Goal: Task Accomplishment & Management: Manage account settings

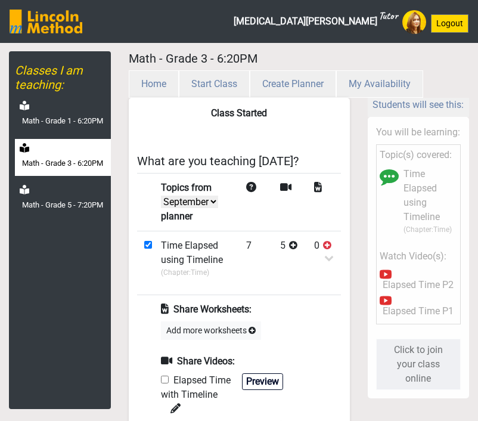
select select "month"
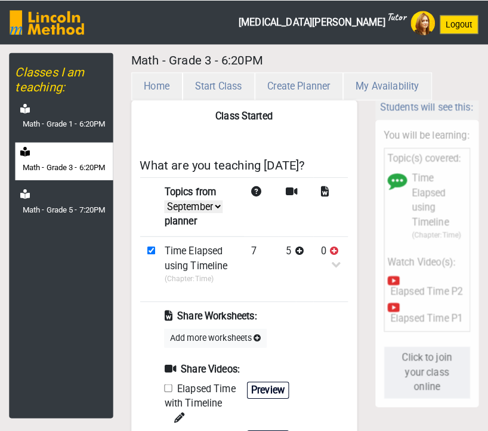
scroll to position [39, 0]
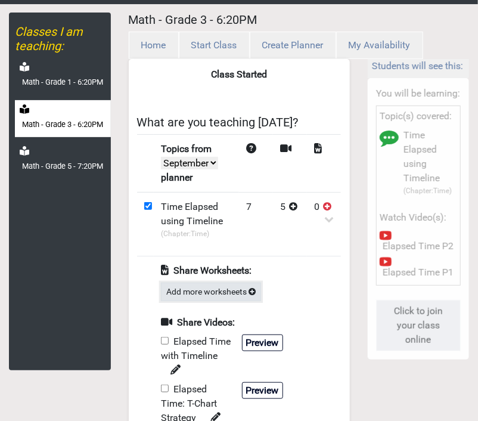
drag, startPoint x: 0, startPoint y: 0, endPoint x: 239, endPoint y: 295, distance: 379.6
click at [239, 295] on button "Add more worksheets" at bounding box center [211, 292] width 100 height 18
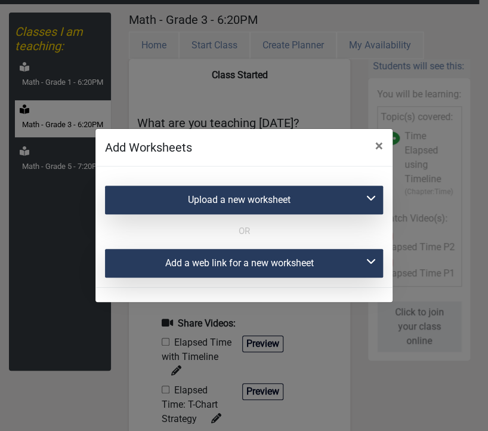
click at [243, 197] on div "Upload a new worksheet" at bounding box center [244, 200] width 278 height 29
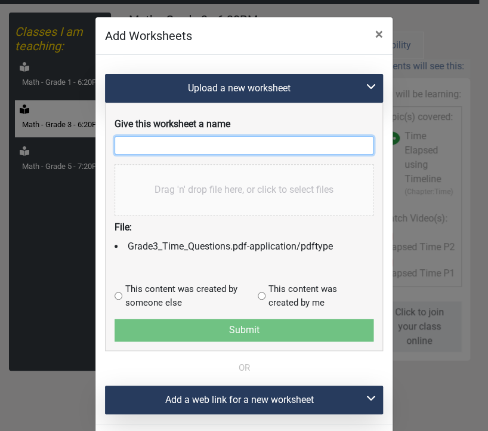
click at [165, 151] on input "text" at bounding box center [244, 145] width 259 height 18
click at [137, 142] on input "Elapssed time" at bounding box center [244, 145] width 259 height 18
type input "Elapsed time"
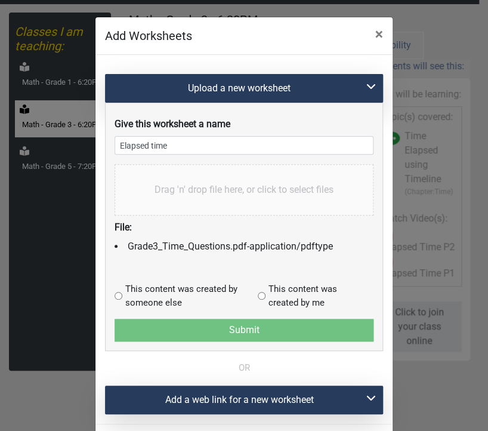
click at [115, 295] on input "radio" at bounding box center [119, 296] width 8 height 8
radio input "true"
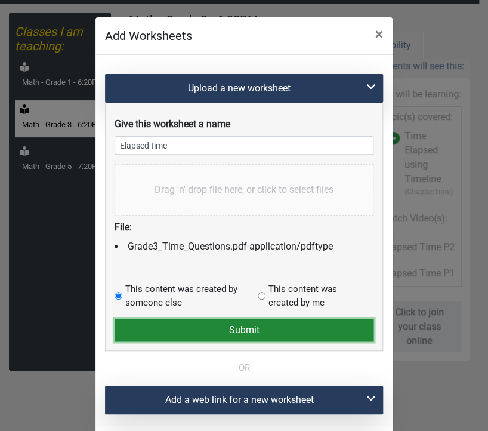
click at [136, 328] on button "Submit" at bounding box center [244, 330] width 259 height 23
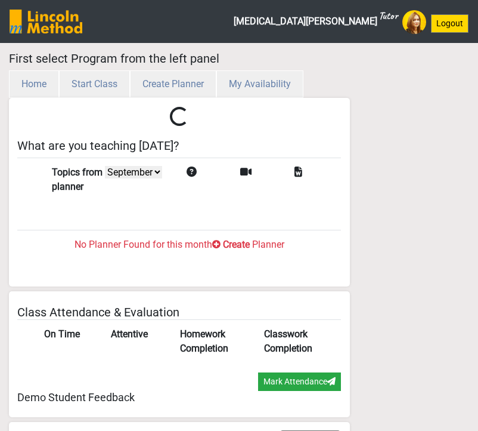
select select "month"
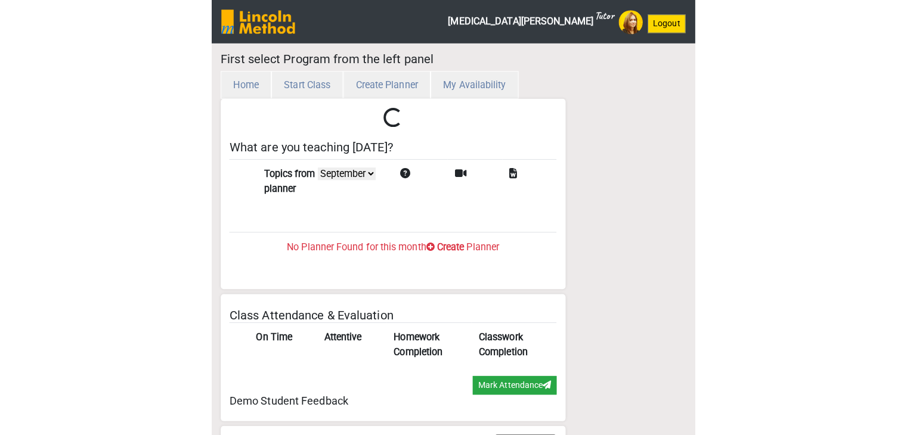
scroll to position [39, 0]
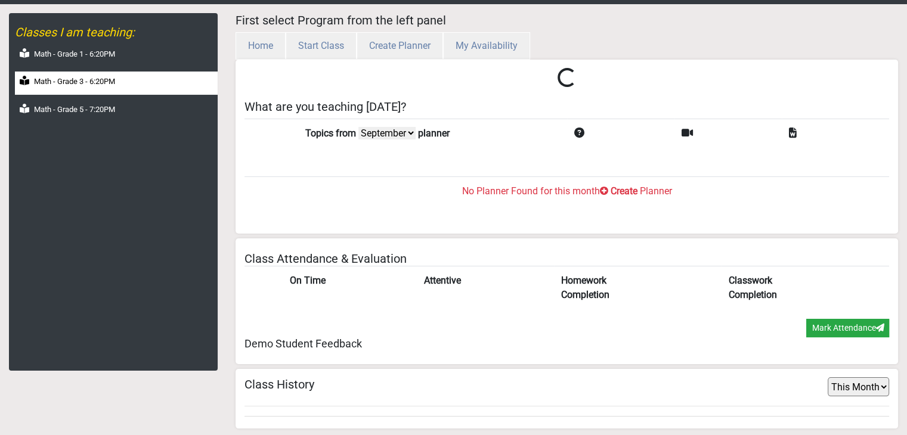
click at [108, 88] on div "Math - Grade 3 - 6:20PM" at bounding box center [116, 83] width 203 height 23
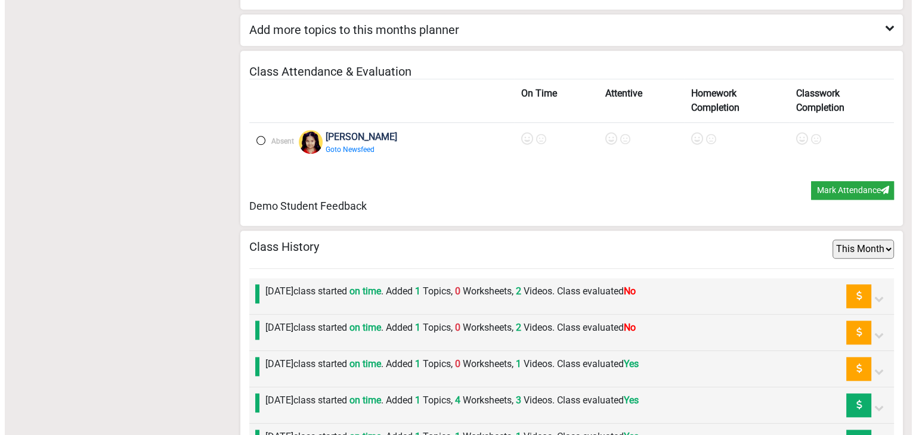
scroll to position [1319, 0]
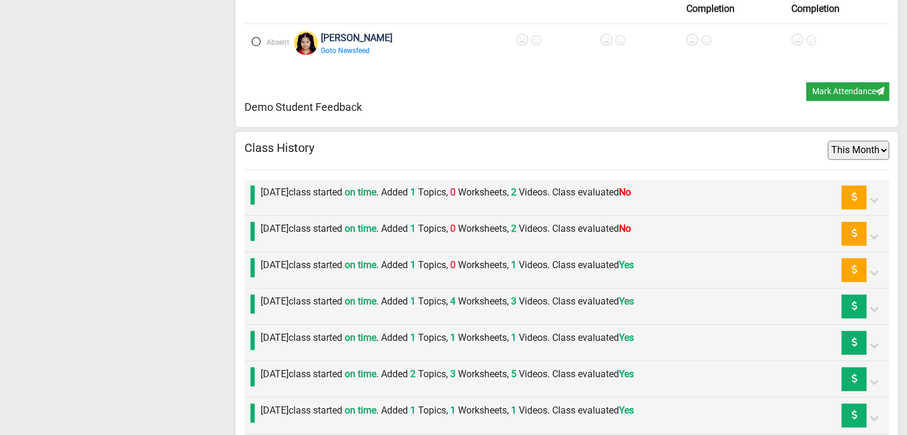
click at [313, 236] on div "[DATE] class started on time . Added 1 Topics, 0 Worksheets, 2 Videos. Class ev…" at bounding box center [443, 234] width 376 height 24
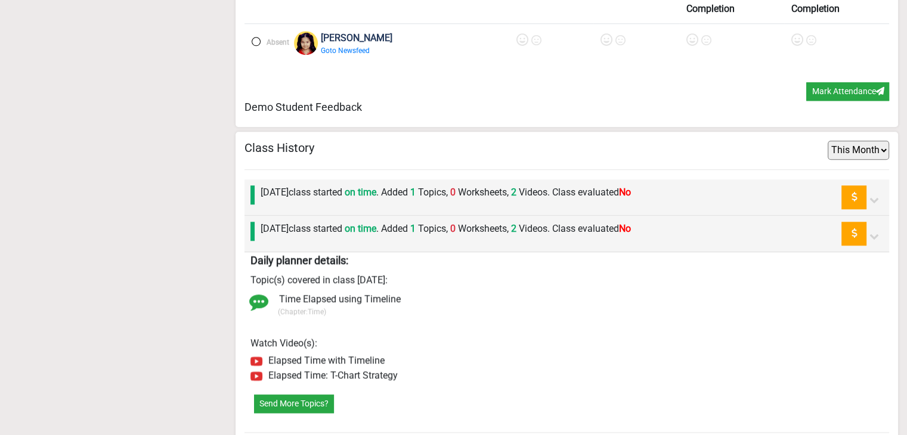
click at [297, 387] on div "Send More Topics?" at bounding box center [567, 404] width 645 height 38
click at [294, 389] on div "Send More Topics?" at bounding box center [567, 404] width 645 height 38
click at [290, 395] on button "Send More Topics?" at bounding box center [294, 404] width 80 height 18
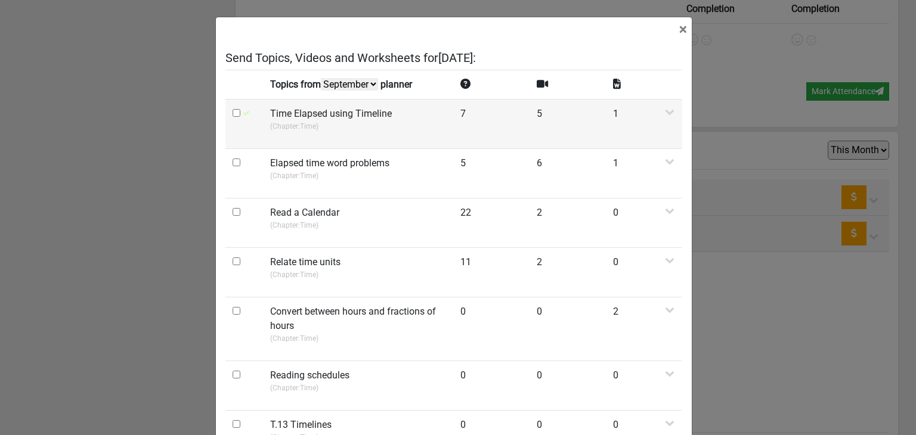
click at [233, 115] on input "checkbox" at bounding box center [237, 113] width 8 height 8
checkbox input "true"
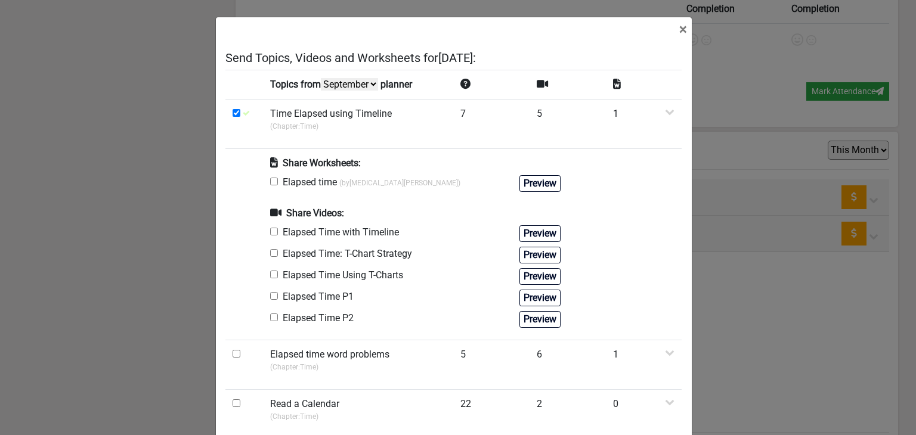
click at [270, 184] on input "checkbox" at bounding box center [274, 182] width 8 height 8
checkbox input "true"
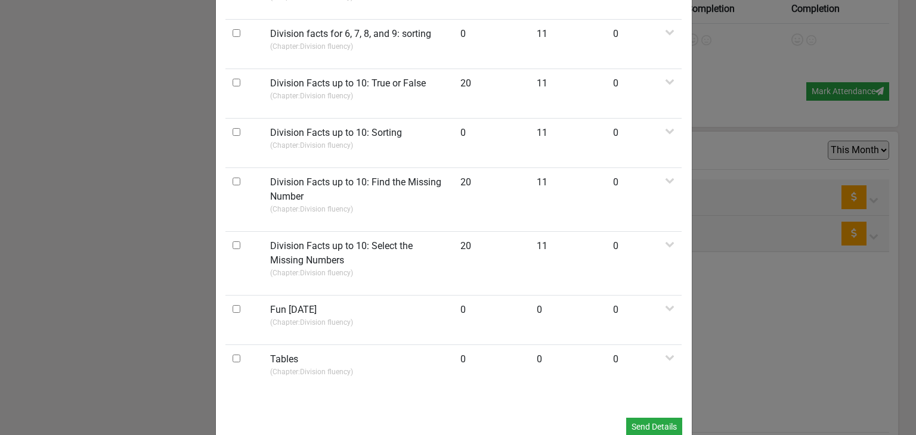
scroll to position [967, 0]
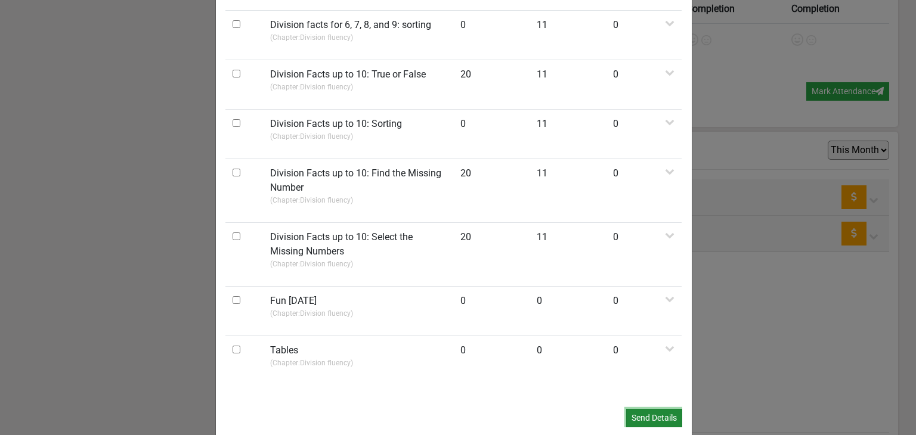
click at [478, 409] on button "Send Details" at bounding box center [654, 418] width 56 height 18
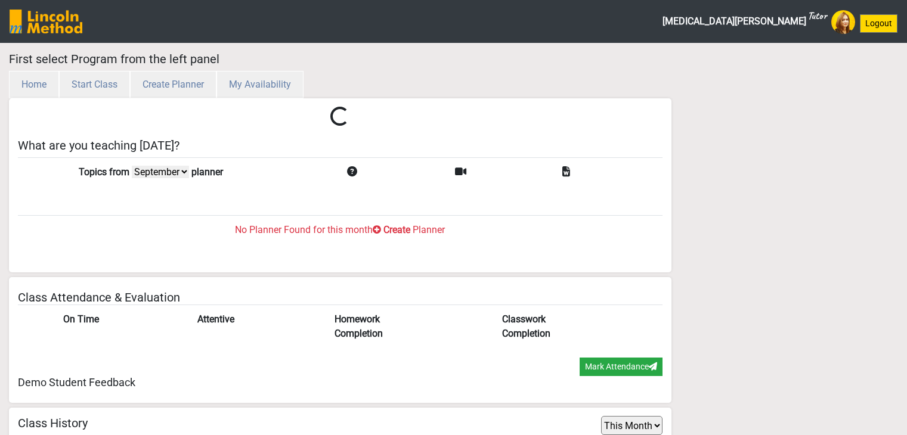
select select "month"
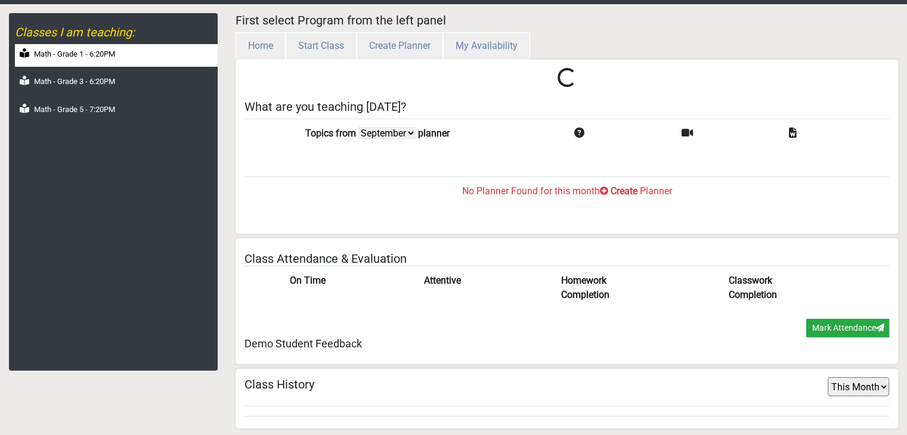
click at [57, 61] on div "Math - Grade 1 - 6:20PM" at bounding box center [116, 55] width 203 height 23
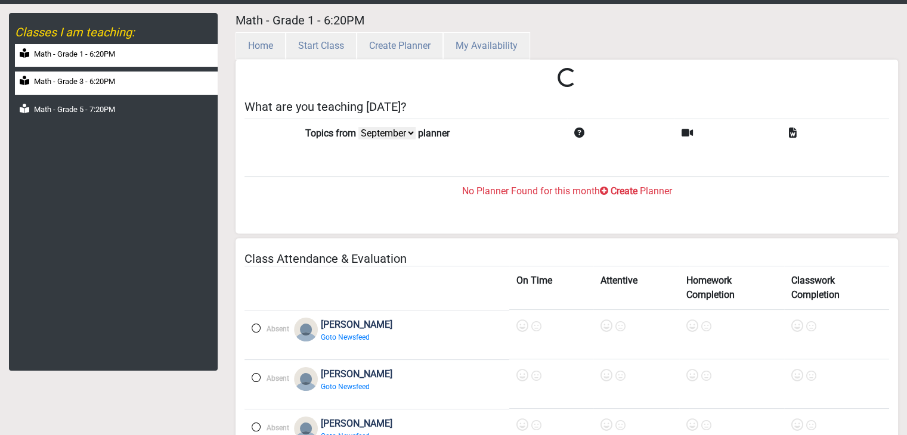
click at [58, 76] on label "Math - Grade 3 - 6:20PM" at bounding box center [74, 82] width 81 height 12
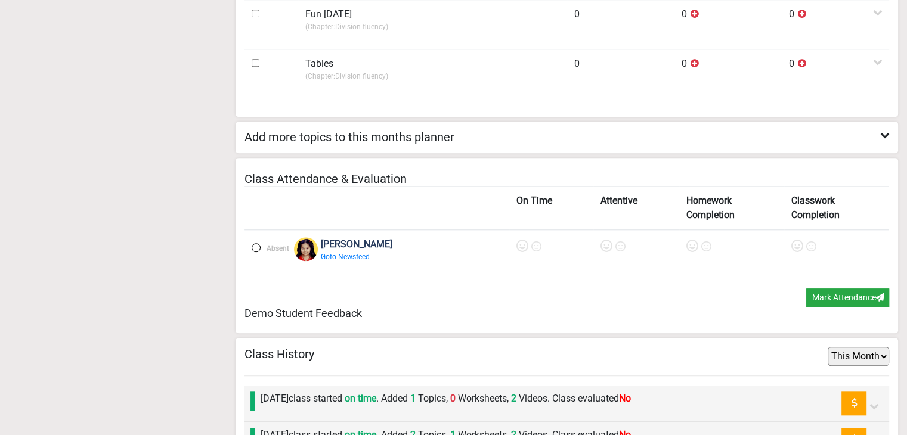
scroll to position [1232, 0]
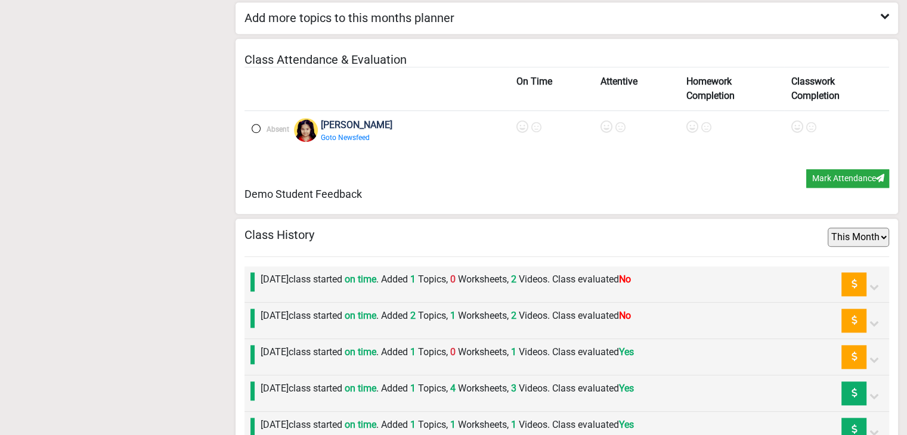
click at [325, 277] on label "Tuesday 2nd September class started on time . Added 1 Topics, 0 Worksheets, 2 V…" at bounding box center [446, 280] width 370 height 14
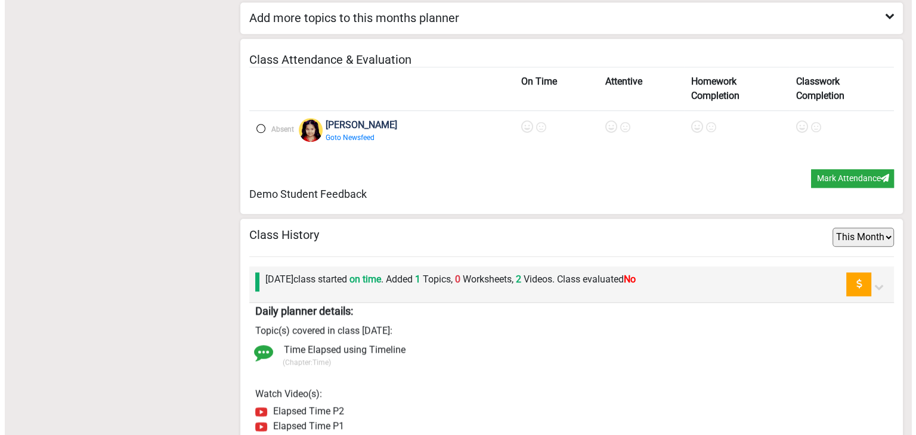
scroll to position [1351, 0]
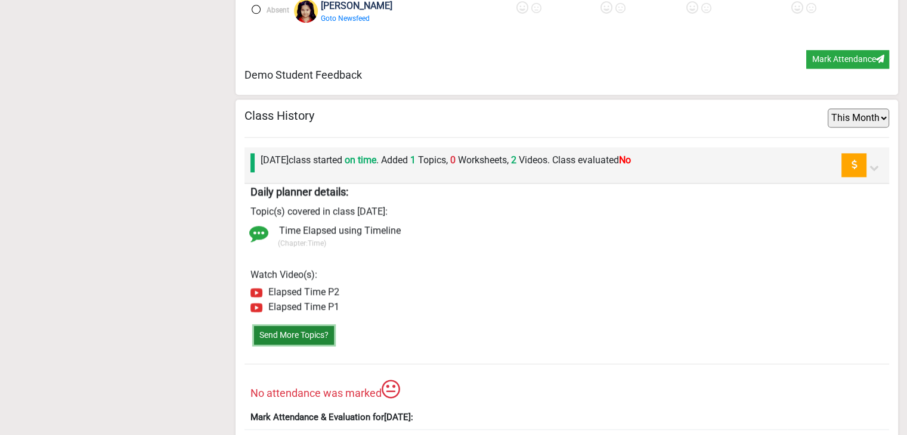
click at [318, 326] on button "Send More Topics?" at bounding box center [294, 335] width 80 height 18
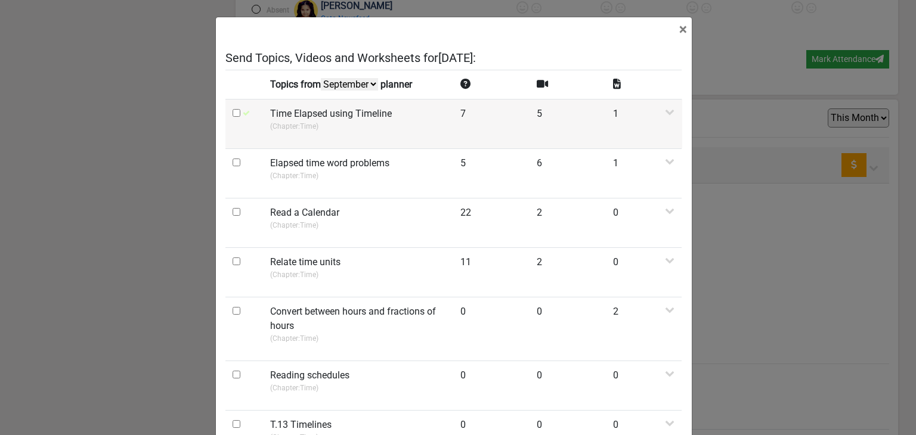
click at [233, 115] on input "checkbox" at bounding box center [237, 113] width 8 height 8
checkbox input "true"
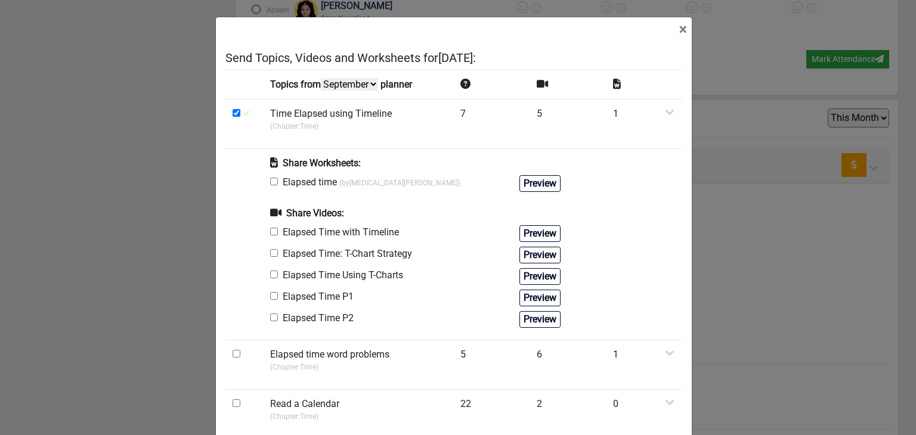
click at [270, 181] on input "checkbox" at bounding box center [274, 182] width 8 height 8
checkbox input "true"
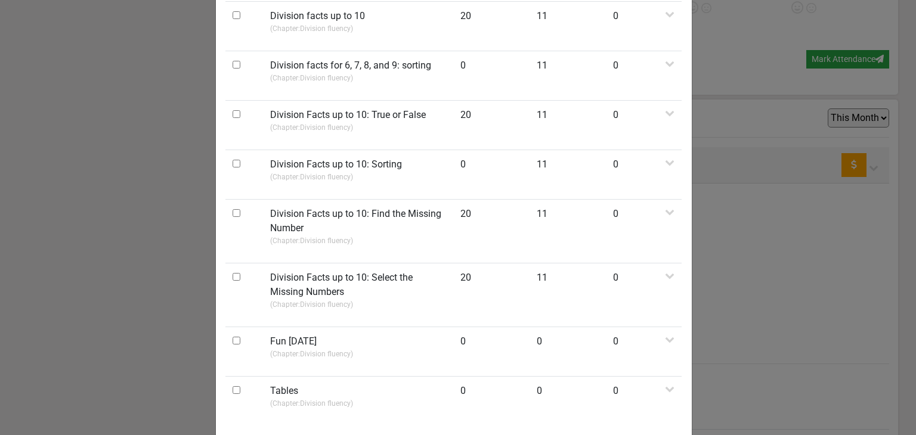
scroll to position [967, 0]
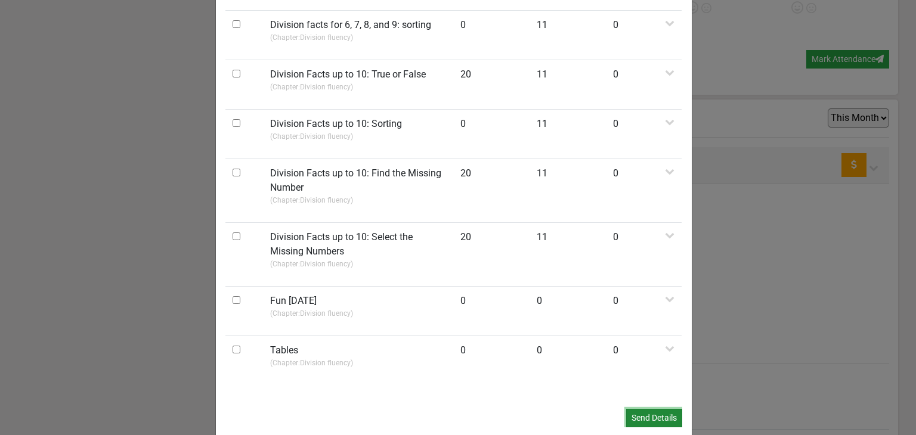
click at [632, 409] on button "Send Details" at bounding box center [654, 418] width 56 height 18
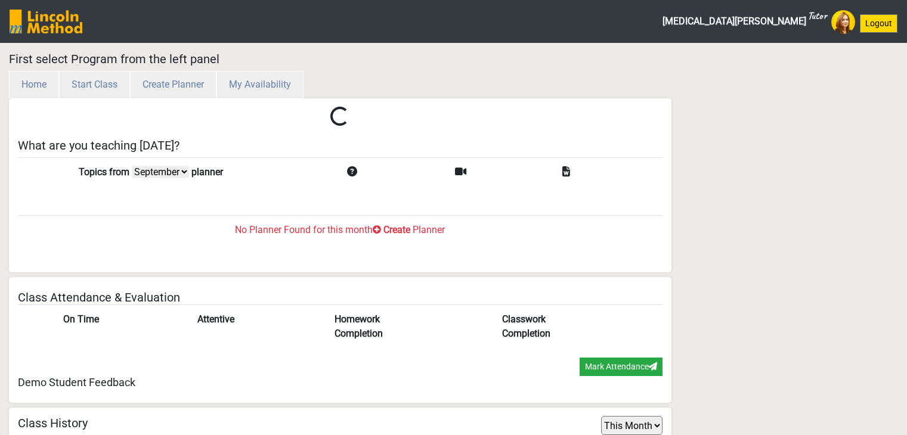
select select "month"
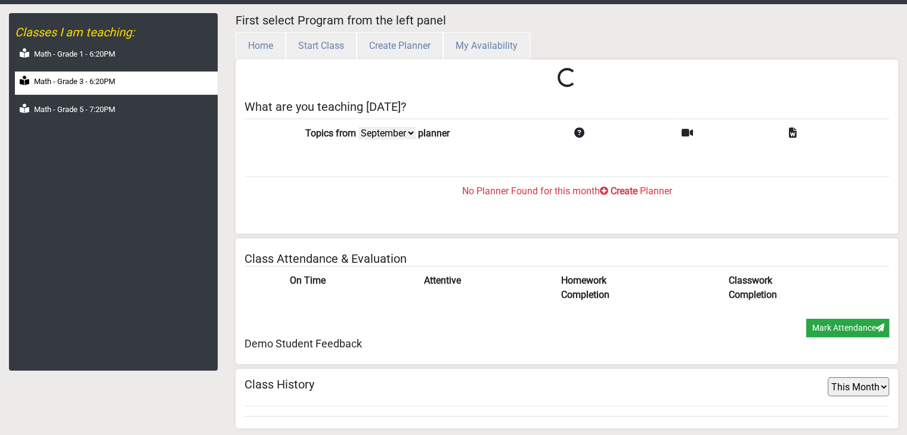
click at [111, 87] on div "Math - Grade 3 - 6:20PM" at bounding box center [116, 83] width 203 height 23
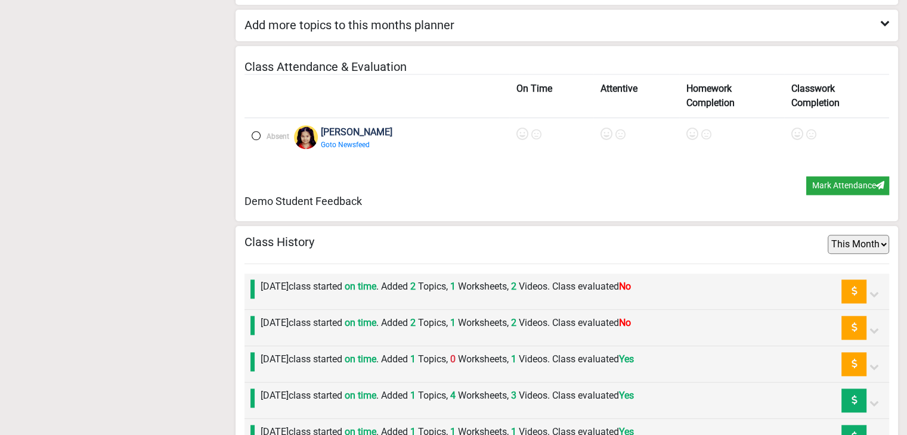
scroll to position [1319, 0]
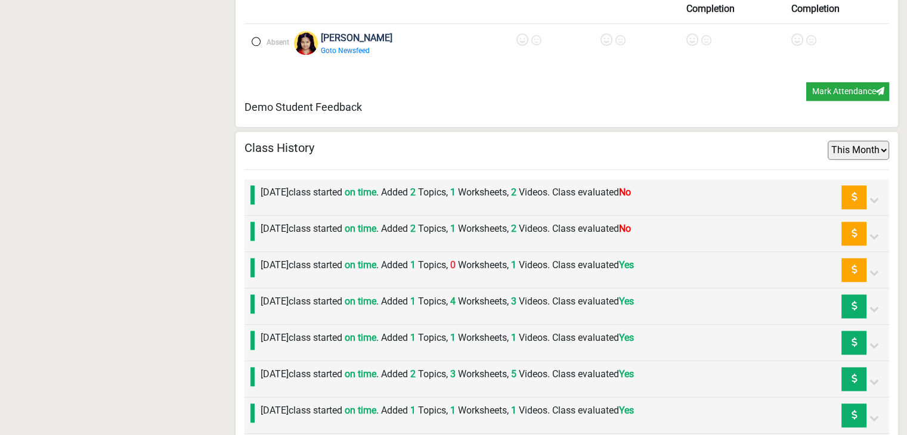
click at [317, 226] on label "Monday 1st September class started on time . Added 2 Topics, 1 Worksheets, 2 Vi…" at bounding box center [446, 229] width 370 height 14
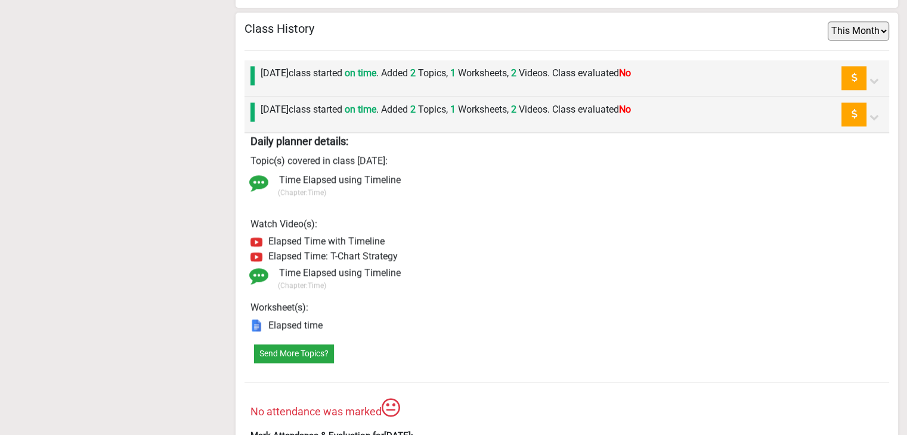
scroll to position [1558, 0]
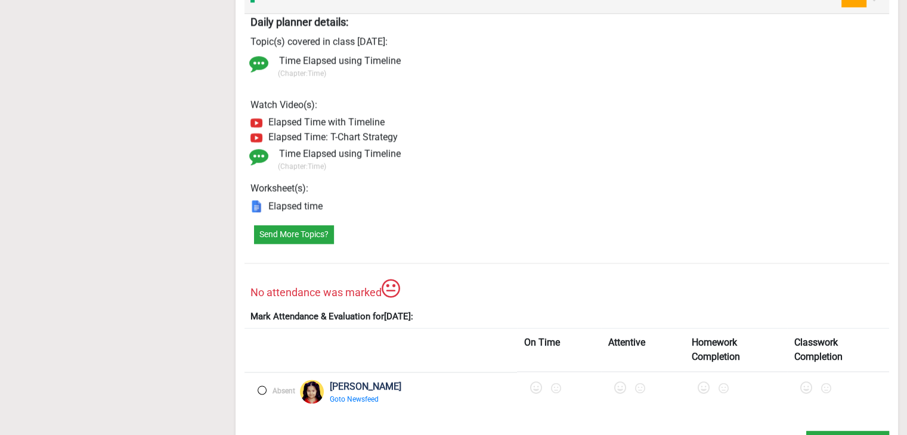
click at [262, 386] on label at bounding box center [262, 390] width 9 height 9
click at [532, 384] on icon at bounding box center [538, 388] width 12 height 12
click at [619, 384] on icon at bounding box center [625, 388] width 12 height 12
click at [704, 386] on icon at bounding box center [710, 388] width 12 height 12
click at [804, 383] on icon at bounding box center [810, 388] width 12 height 12
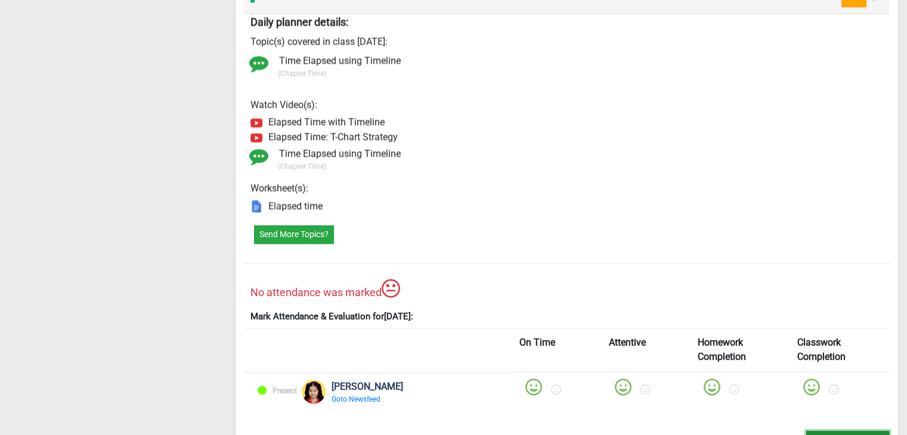
click at [821, 431] on button "Mark Attendance" at bounding box center [848, 440] width 83 height 18
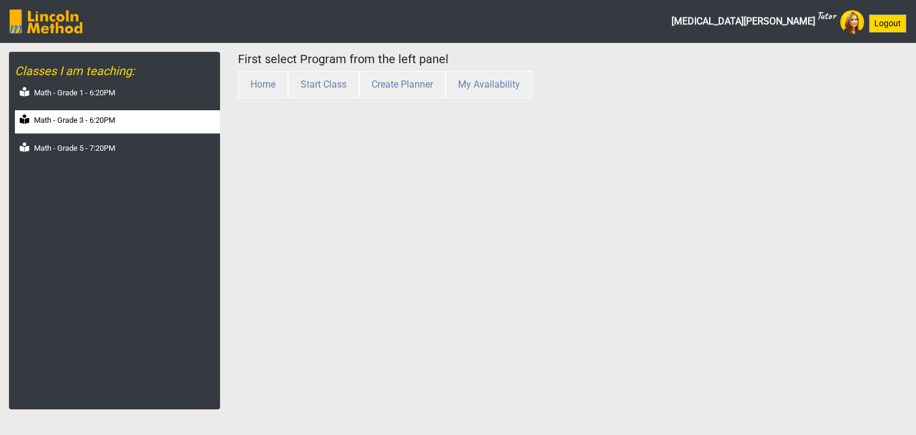
click at [115, 115] on label "Math - Grade 3 - 6:20PM" at bounding box center [74, 121] width 81 height 12
select select "month"
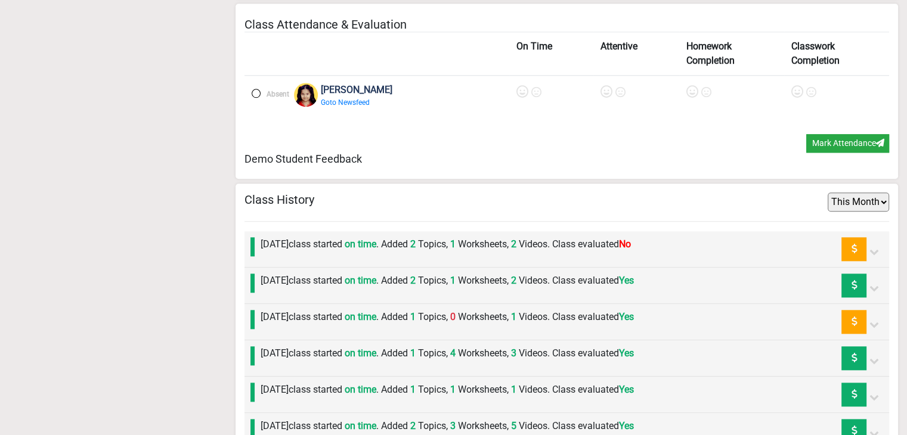
scroll to position [1432, 0]
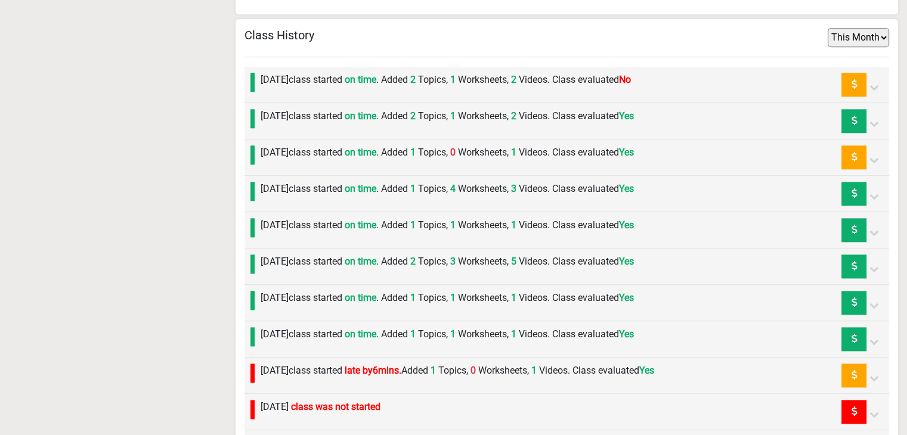
click at [313, 78] on label "[DATE] class started on time . Added 2 Topics, 1 Worksheets, 2 Videos. Class ev…" at bounding box center [446, 80] width 370 height 14
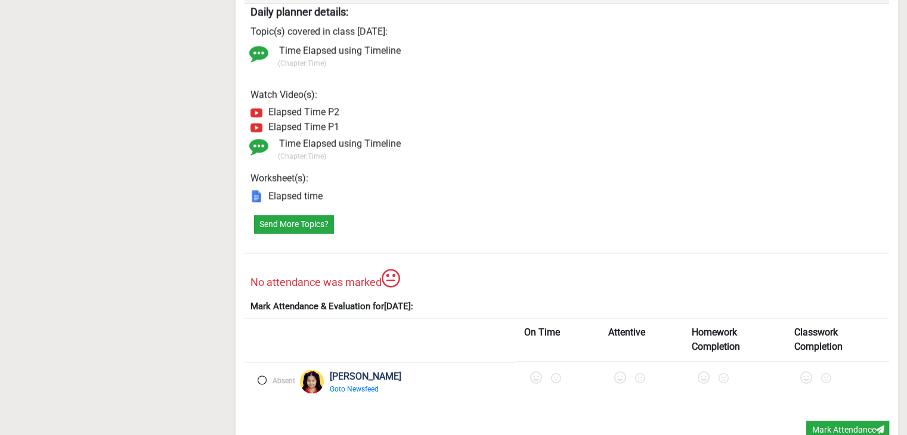
scroll to position [1551, 0]
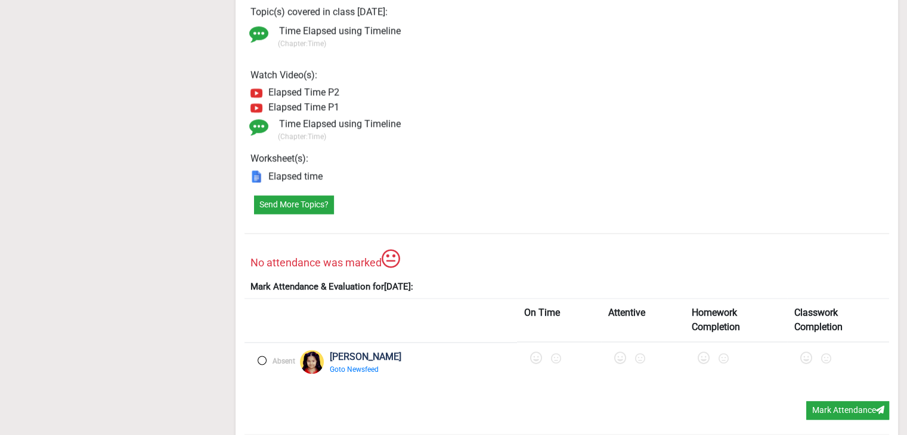
click at [262, 356] on label at bounding box center [262, 360] width 9 height 9
click at [532, 356] on icon at bounding box center [538, 359] width 12 height 12
click at [619, 355] on icon at bounding box center [625, 359] width 12 height 12
click at [704, 354] on icon at bounding box center [710, 359] width 12 height 12
click at [804, 356] on icon at bounding box center [810, 359] width 12 height 12
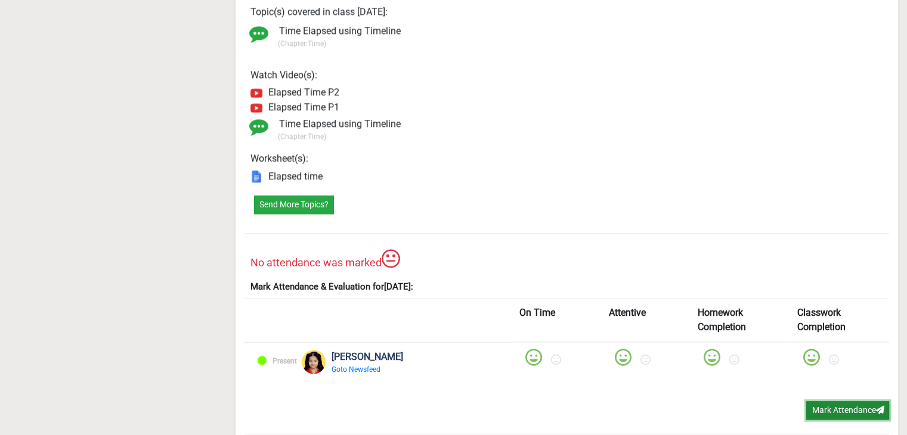
click at [821, 401] on button "Mark Attendance" at bounding box center [848, 410] width 83 height 18
